Goal: Check status: Check status

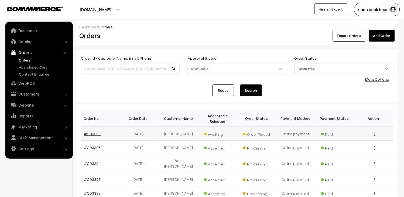
click at [95, 135] on link "#OD3396" at bounding box center [92, 133] width 16 height 5
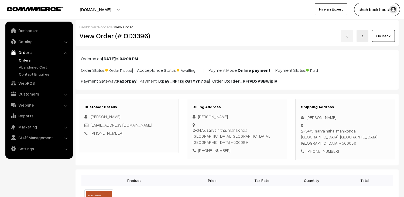
scroll to position [60, 0]
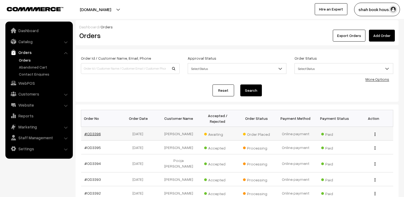
click at [98, 132] on link "#OD3396" at bounding box center [92, 133] width 16 height 5
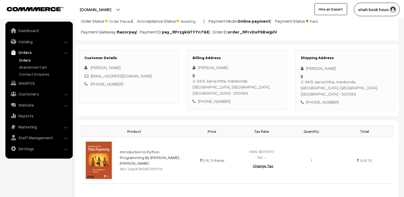
scroll to position [60, 0]
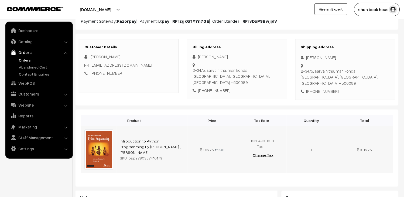
click at [104, 142] on img at bounding box center [98, 149] width 29 height 40
click at [152, 155] on div "SKU: bsp9780367410179" at bounding box center [152, 158] width 64 height 6
copy div "bsp9780367410179"
